Goal: Task Accomplishment & Management: Manage account settings

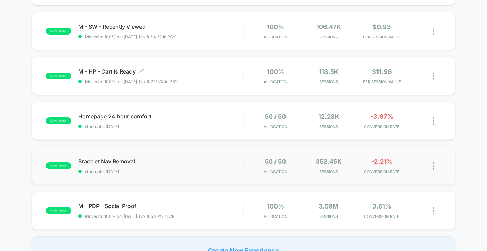
scroll to position [244, 0]
click at [193, 173] on div "published Bracelet Nav Removal start date: [DATE] 50 / 50 Allocation 352.45k Se…" at bounding box center [244, 166] width 424 height 38
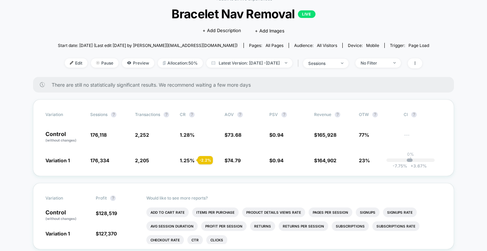
scroll to position [42, 0]
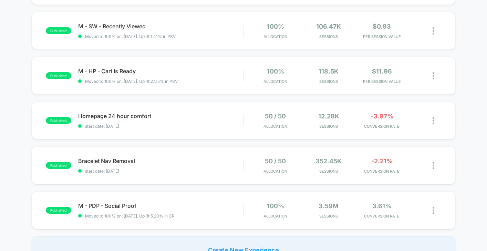
scroll to position [245, 0]
click at [205, 116] on span "Homepage 24 hour comfort Click to edit experience details" at bounding box center [160, 115] width 165 height 7
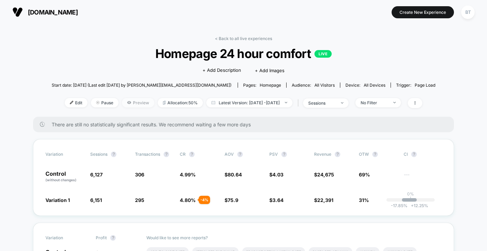
click at [137, 104] on span "Preview" at bounding box center [138, 102] width 32 height 9
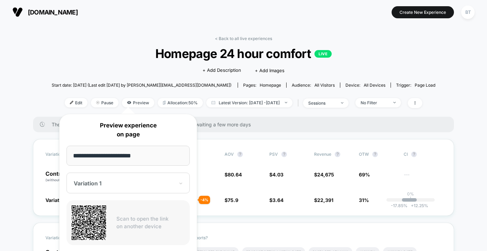
click at [188, 89] on span "Start date: [DATE] (Last edit [DATE] by [PERSON_NAME][EMAIL_ADDRESS][DOMAIN_NAM…" at bounding box center [142, 85] width 180 height 12
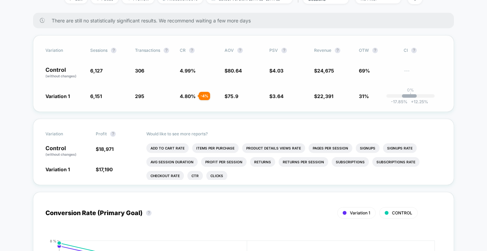
scroll to position [95, 0]
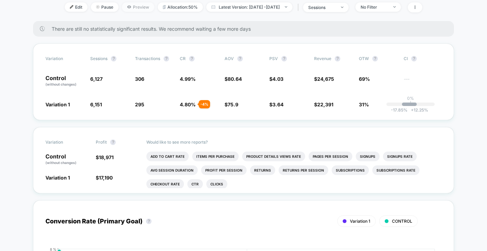
click at [132, 7] on span "Preview" at bounding box center [138, 6] width 32 height 9
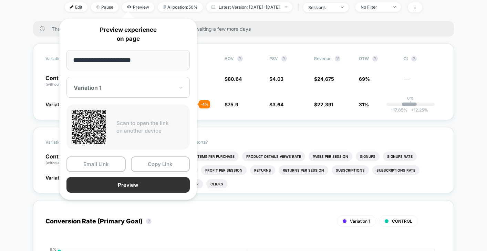
click at [123, 187] on button "Preview" at bounding box center [128, 185] width 123 height 16
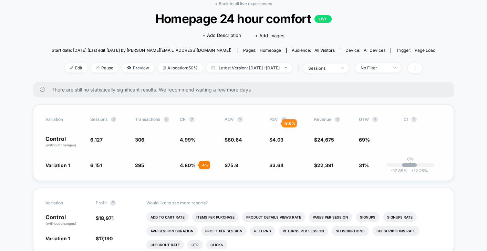
scroll to position [0, 0]
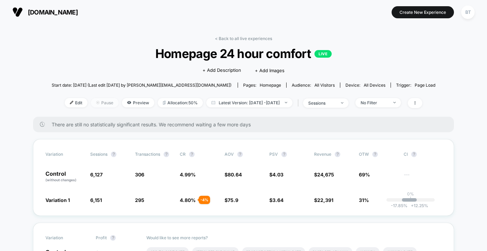
click at [96, 103] on span "Pause" at bounding box center [105, 102] width 28 height 9
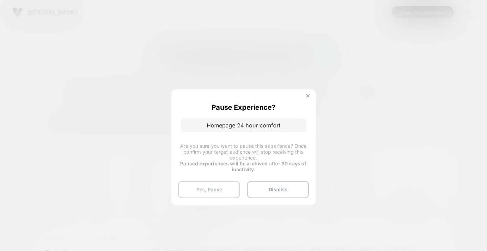
click at [216, 182] on button "Yes, Pause" at bounding box center [209, 189] width 62 height 17
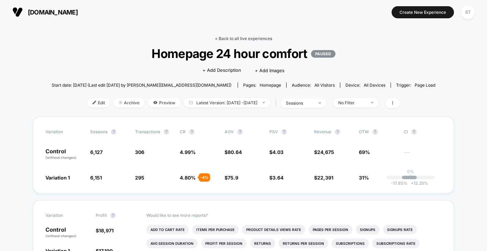
click at [250, 40] on link "< Back to all live experiences" at bounding box center [243, 38] width 57 height 5
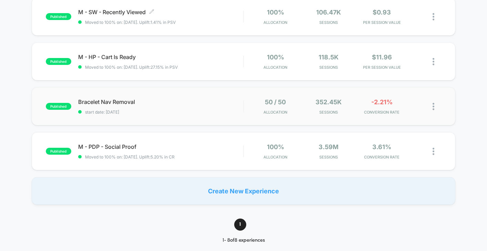
scroll to position [279, 0]
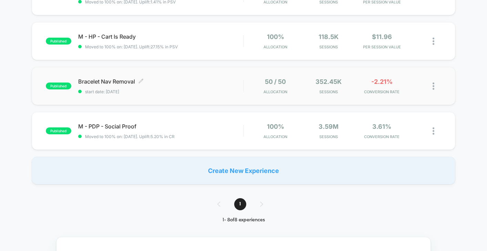
click at [170, 87] on div "Bracelet Nav Removal Click to edit experience details Click to edit experience …" at bounding box center [160, 86] width 165 height 16
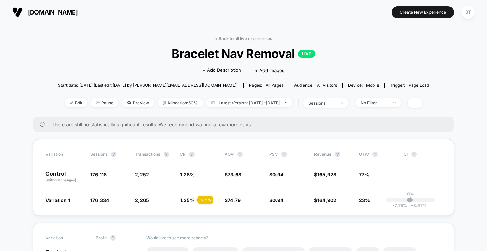
click at [245, 37] on link "< Back to all live experiences" at bounding box center [243, 38] width 57 height 5
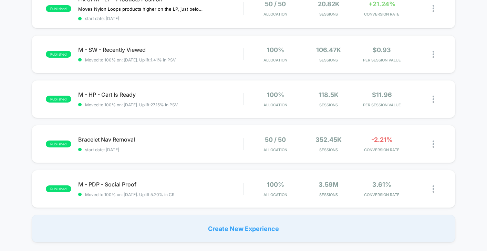
scroll to position [223, 0]
